Goal: Task Accomplishment & Management: Complete application form

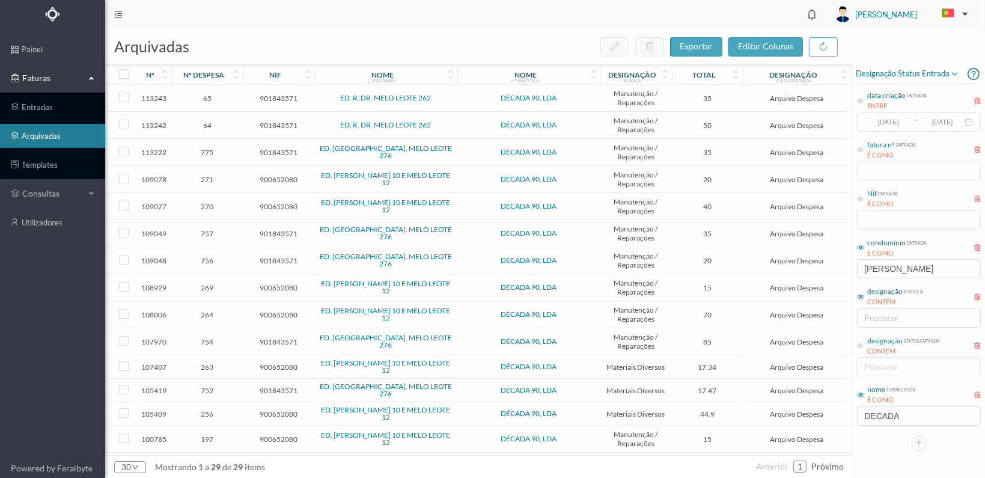
drag, startPoint x: 928, startPoint y: 269, endPoint x: 712, endPoint y: 266, distance: 216.5
click at [712, 266] on div "arquivadas exportar editar colunas nº nº despesa nif nome condomínio nome forne…" at bounding box center [545, 253] width 880 height 449
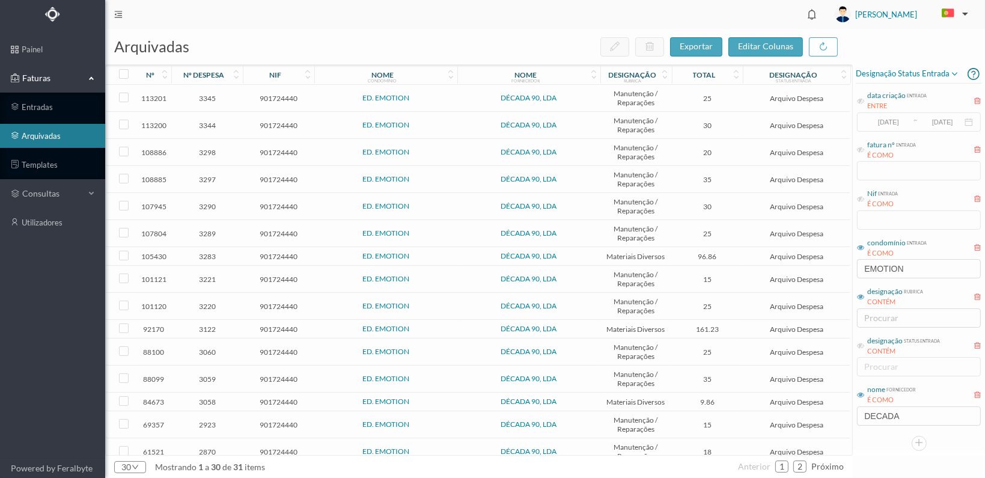
type input "EMOTION"
click at [202, 375] on span "3059" at bounding box center [207, 379] width 66 height 9
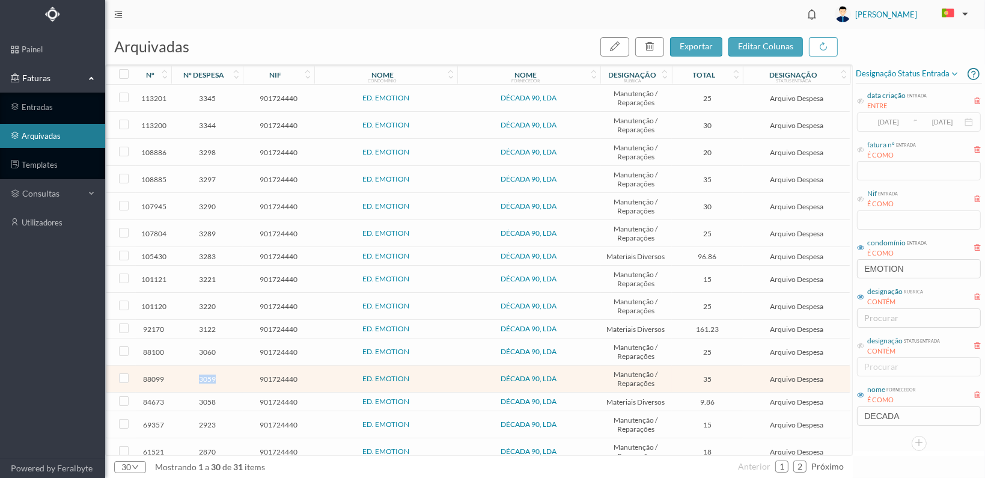
click at [202, 375] on span "3059" at bounding box center [207, 379] width 66 height 9
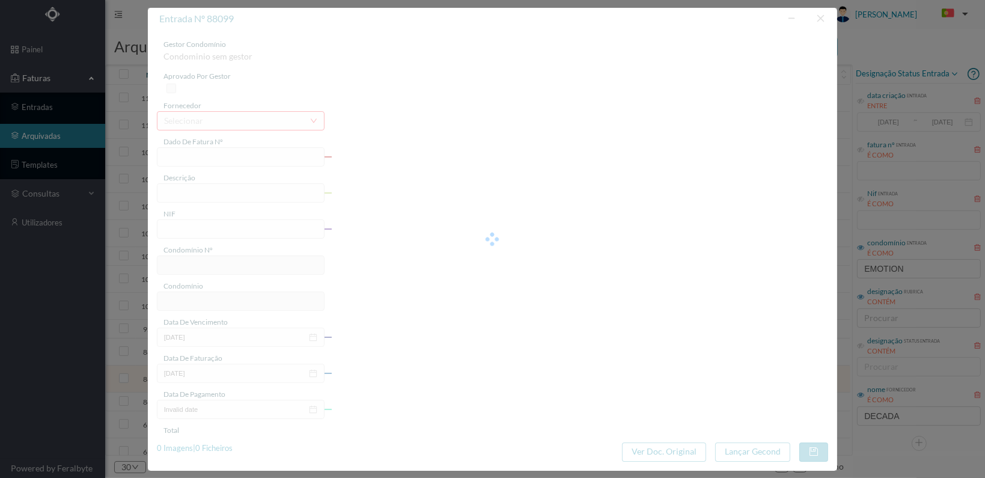
type input "FT 2024A1/1557"
type input "SUBST. SENSOR MOVIMENTO"
type input "901724440"
type input "[DATE]"
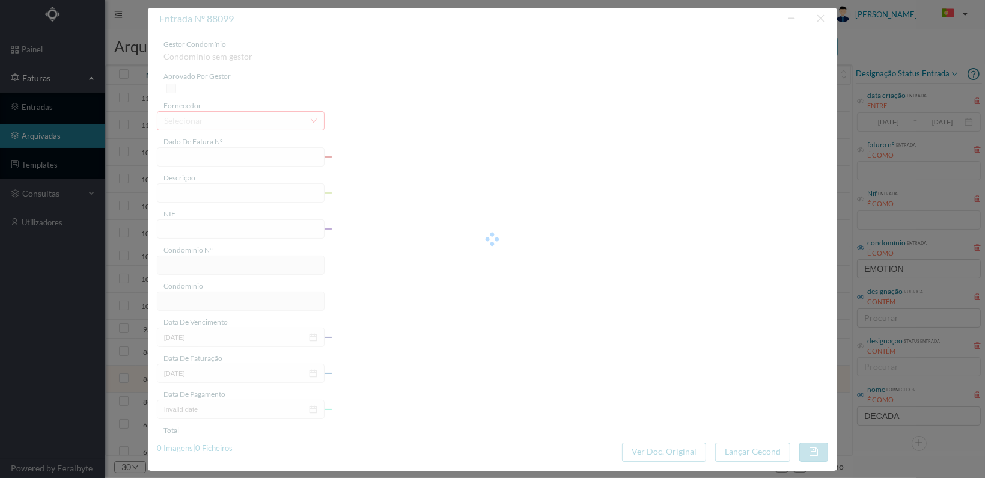
type input "[DATE]"
type input "35.00"
type input "217"
type input "ED. EMOTION"
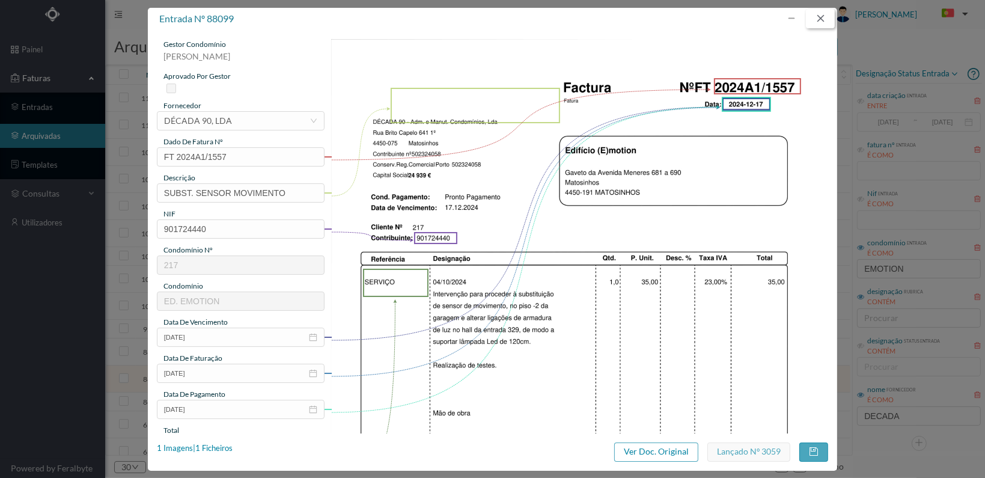
click at [825, 19] on button "button" at bounding box center [820, 18] width 29 height 19
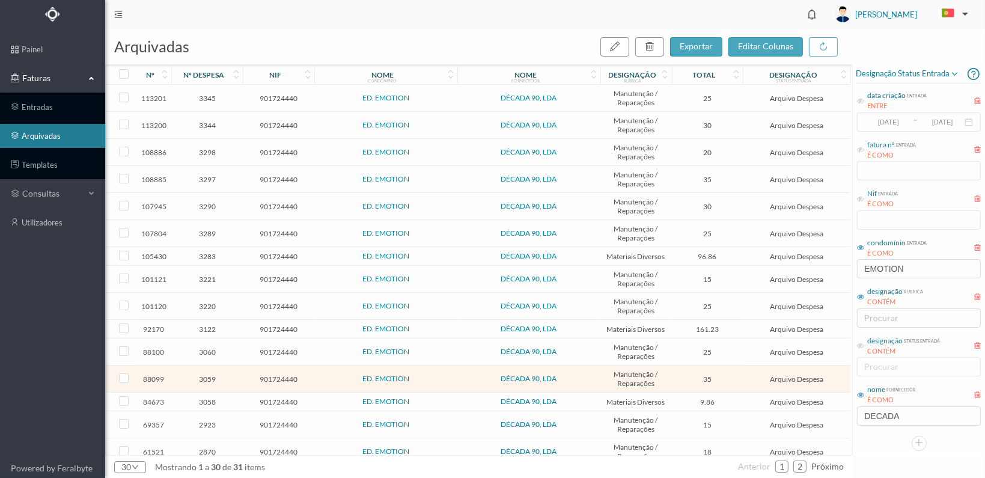
click at [209, 348] on span "3060" at bounding box center [207, 352] width 66 height 9
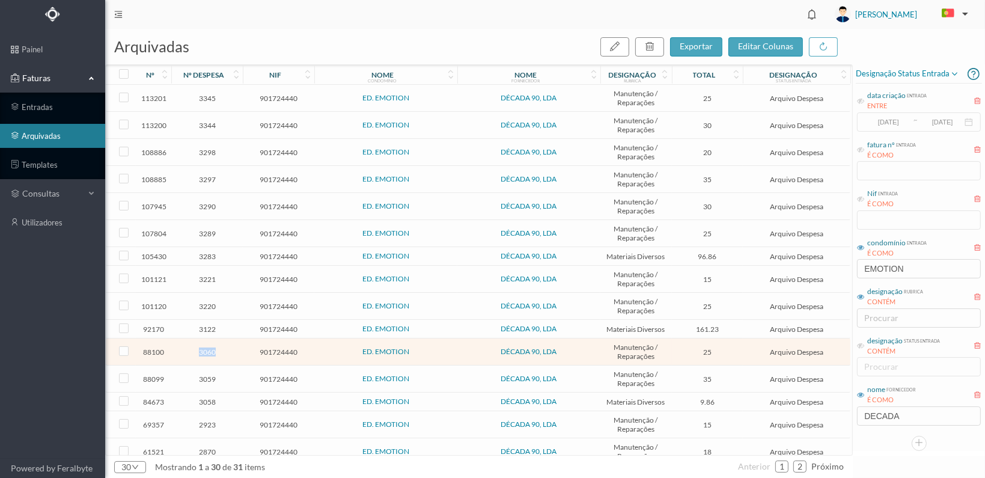
click at [209, 348] on span "3060" at bounding box center [207, 352] width 66 height 9
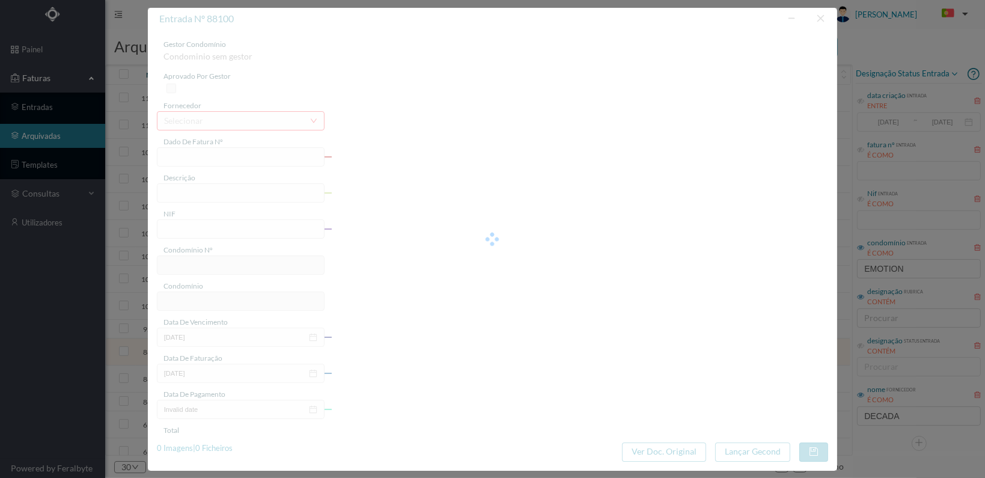
type input "FT 2024A1/1558"
type input "SUBST. SENSOR MOVIMENTO"
type input "901724440"
type input "[DATE]"
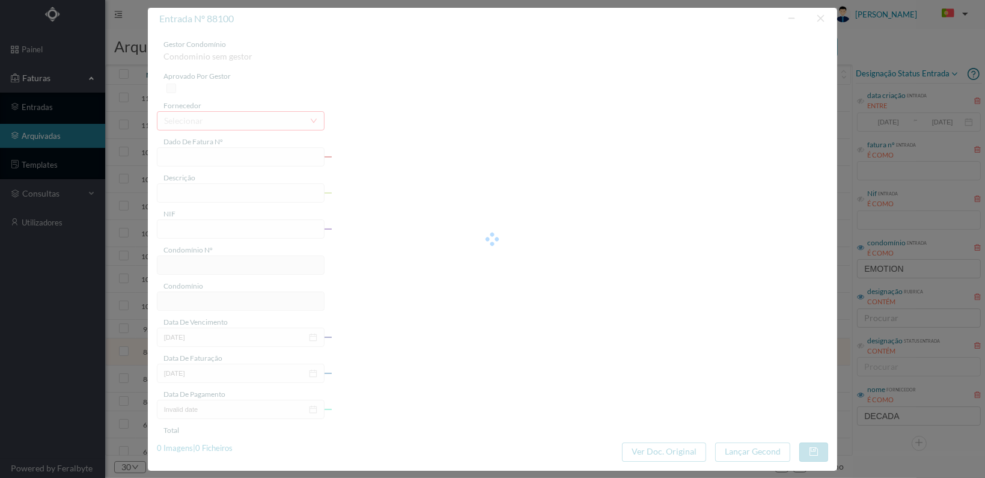
type input "[DATE]"
type input "25.00"
type input "217"
type input "ED. EMOTION"
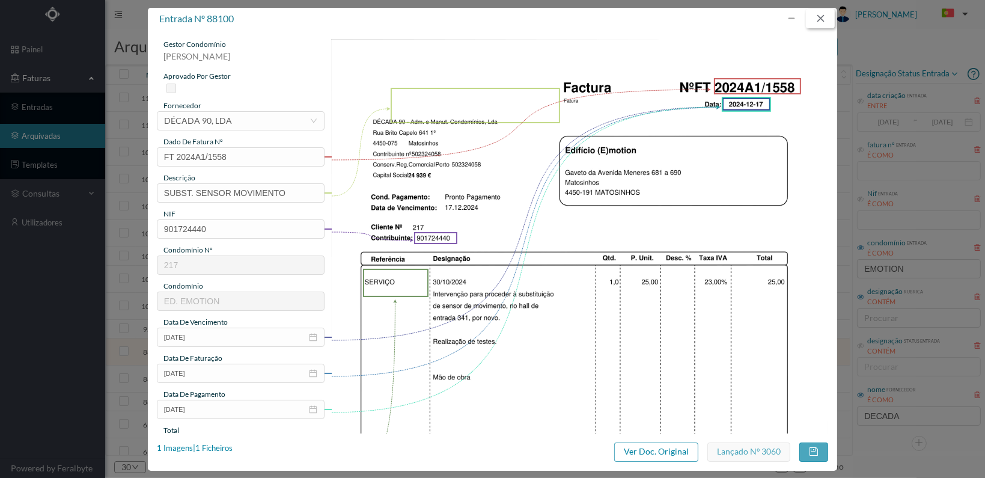
click at [824, 15] on button "button" at bounding box center [820, 18] width 29 height 19
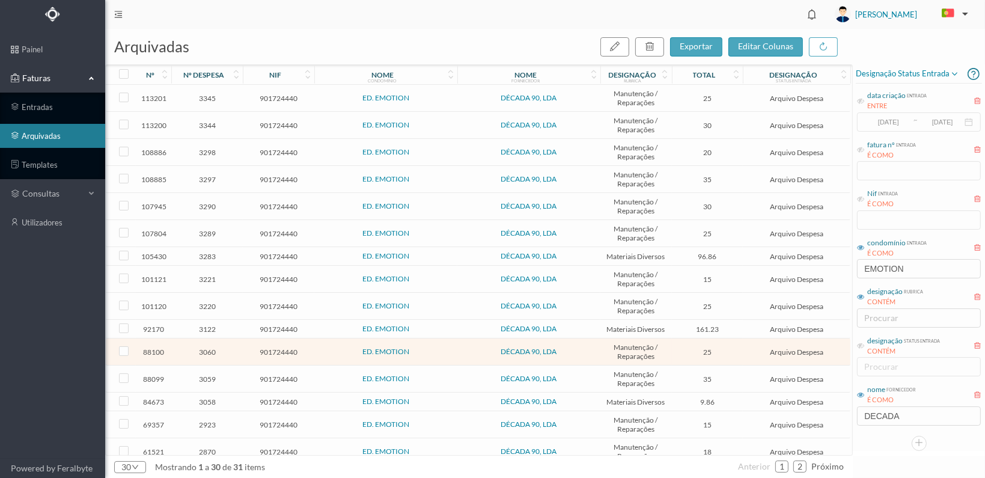
click at [206, 375] on span "3059" at bounding box center [207, 379] width 66 height 9
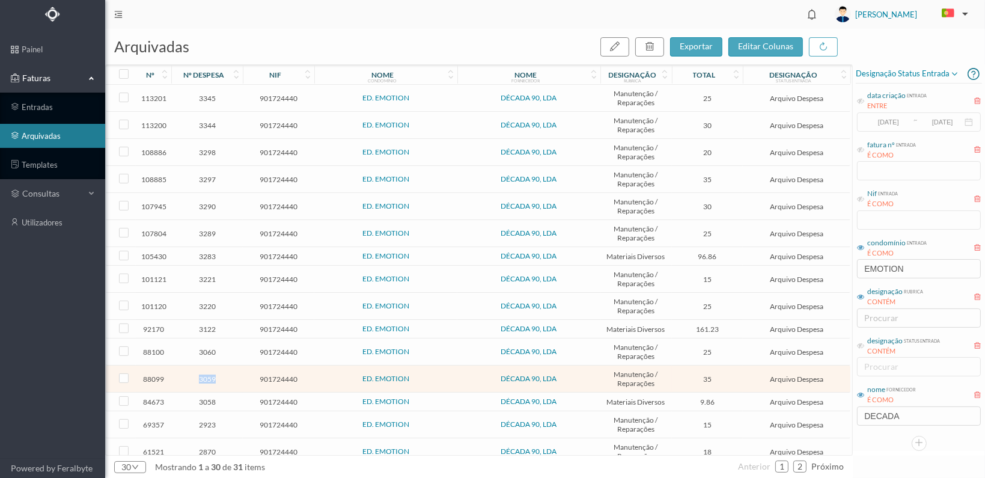
click at [206, 375] on span "3059" at bounding box center [207, 379] width 66 height 9
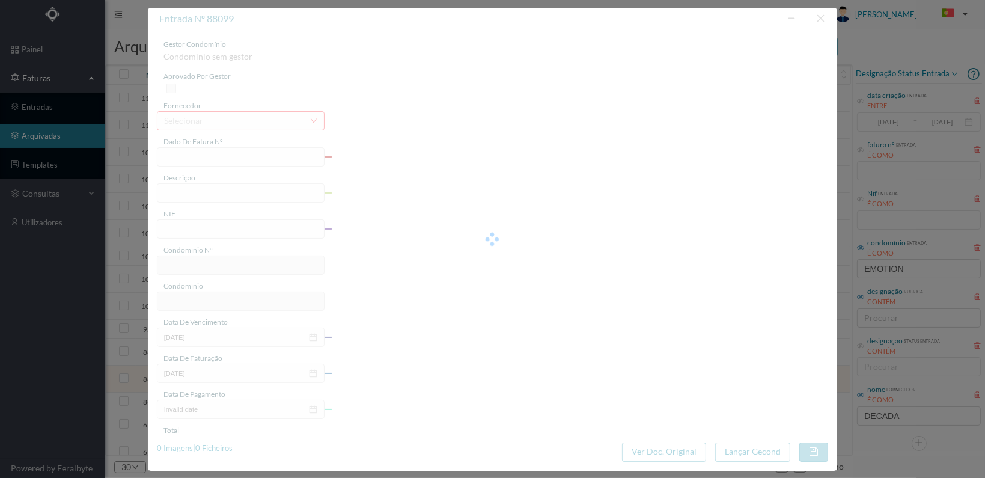
type input "FT 2024A1/1557"
type input "SUBST. SENSOR MOVIMENTO"
type input "901724440"
type input "[DATE]"
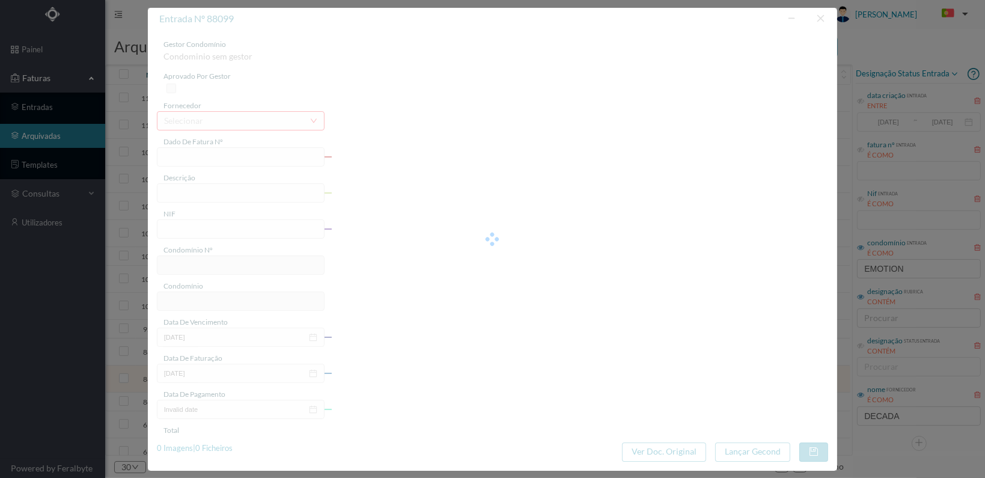
type input "[DATE]"
type input "35.00"
type input "217"
type input "ED. EMOTION"
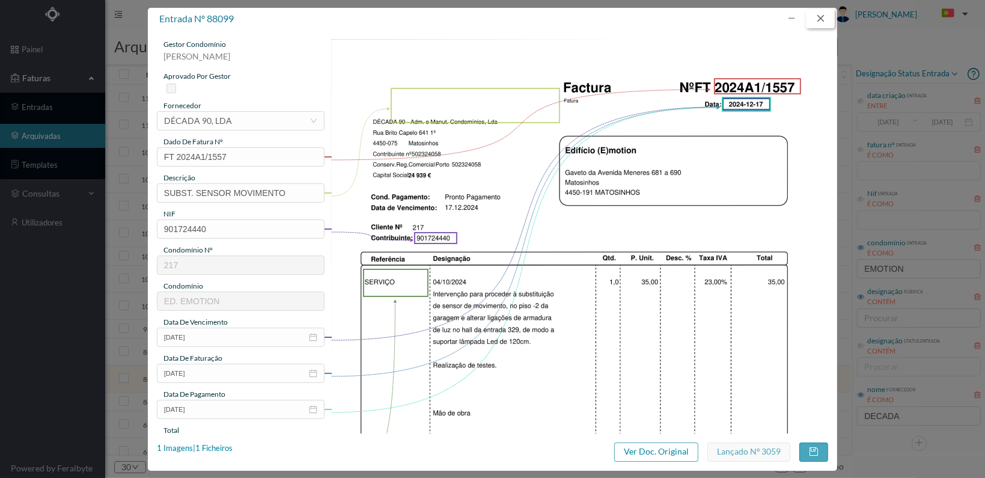
click at [817, 16] on button "button" at bounding box center [820, 18] width 29 height 19
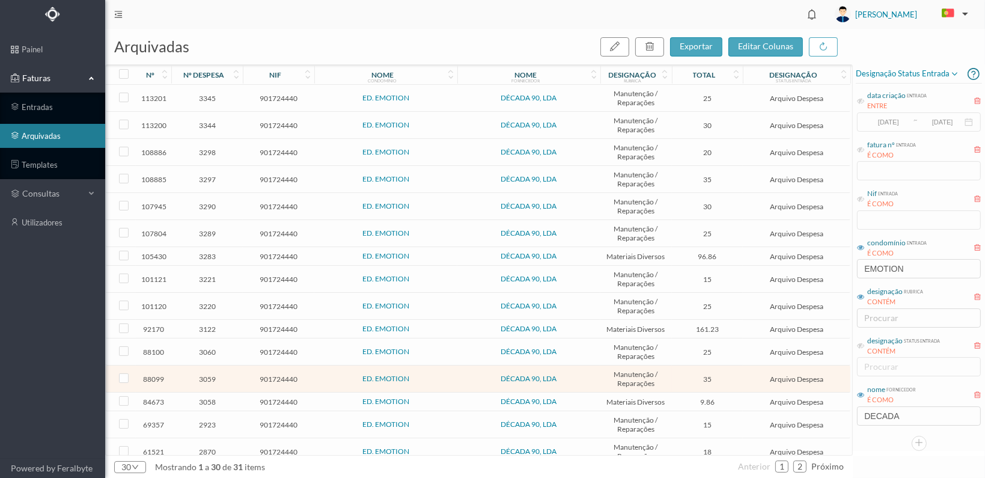
click at [208, 252] on span "3283" at bounding box center [207, 256] width 66 height 9
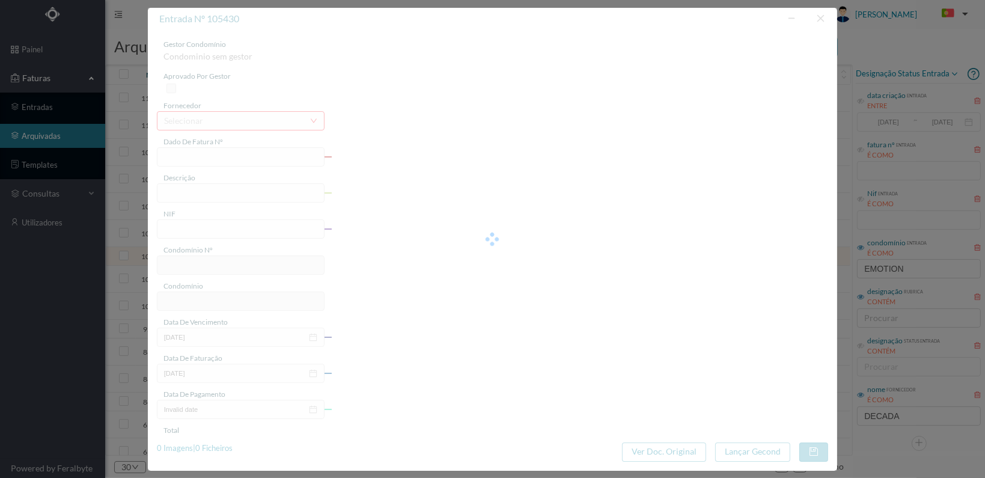
type input "FT 2025A1/725"
type input "Material eléctrico"
type input "901724440"
type input "[DATE]"
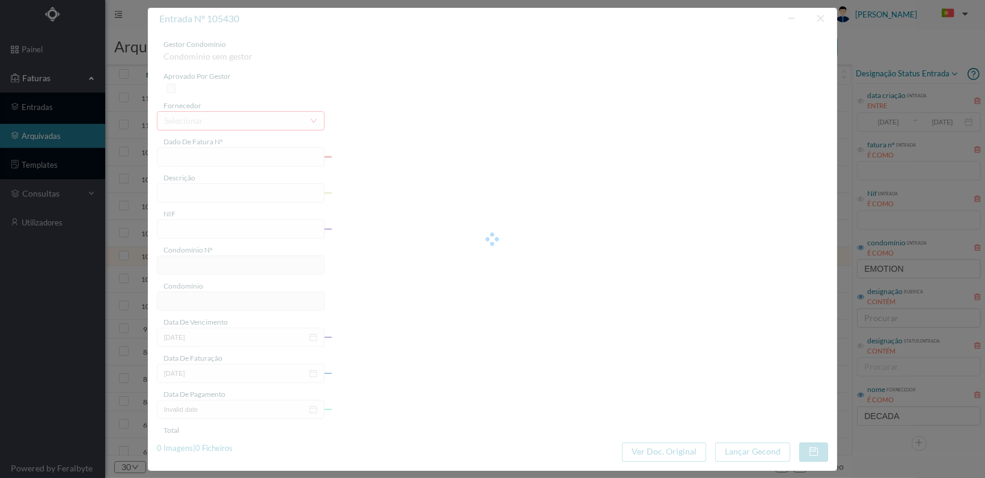
type input "[DATE]"
type input "96.86"
type input "217"
type input "ED. EMOTION"
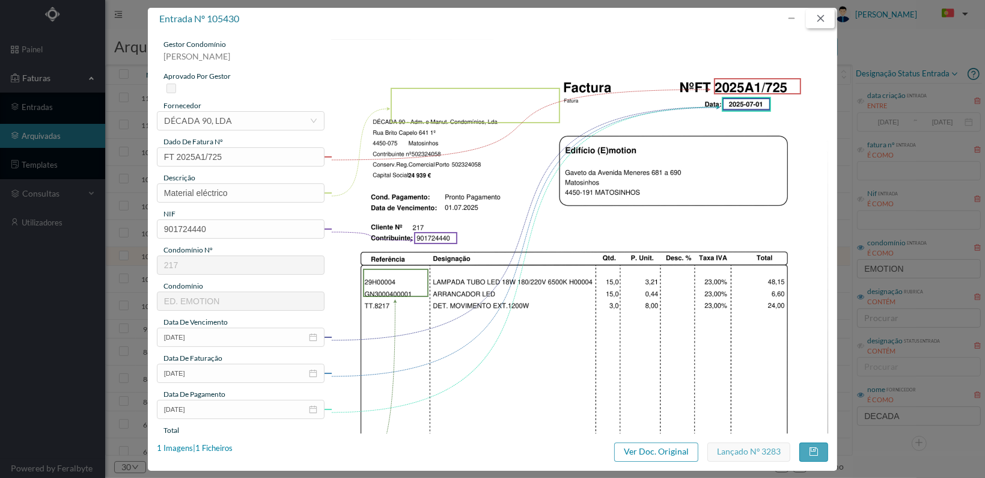
click at [819, 16] on button "button" at bounding box center [820, 18] width 29 height 19
